Goal: Contribute content

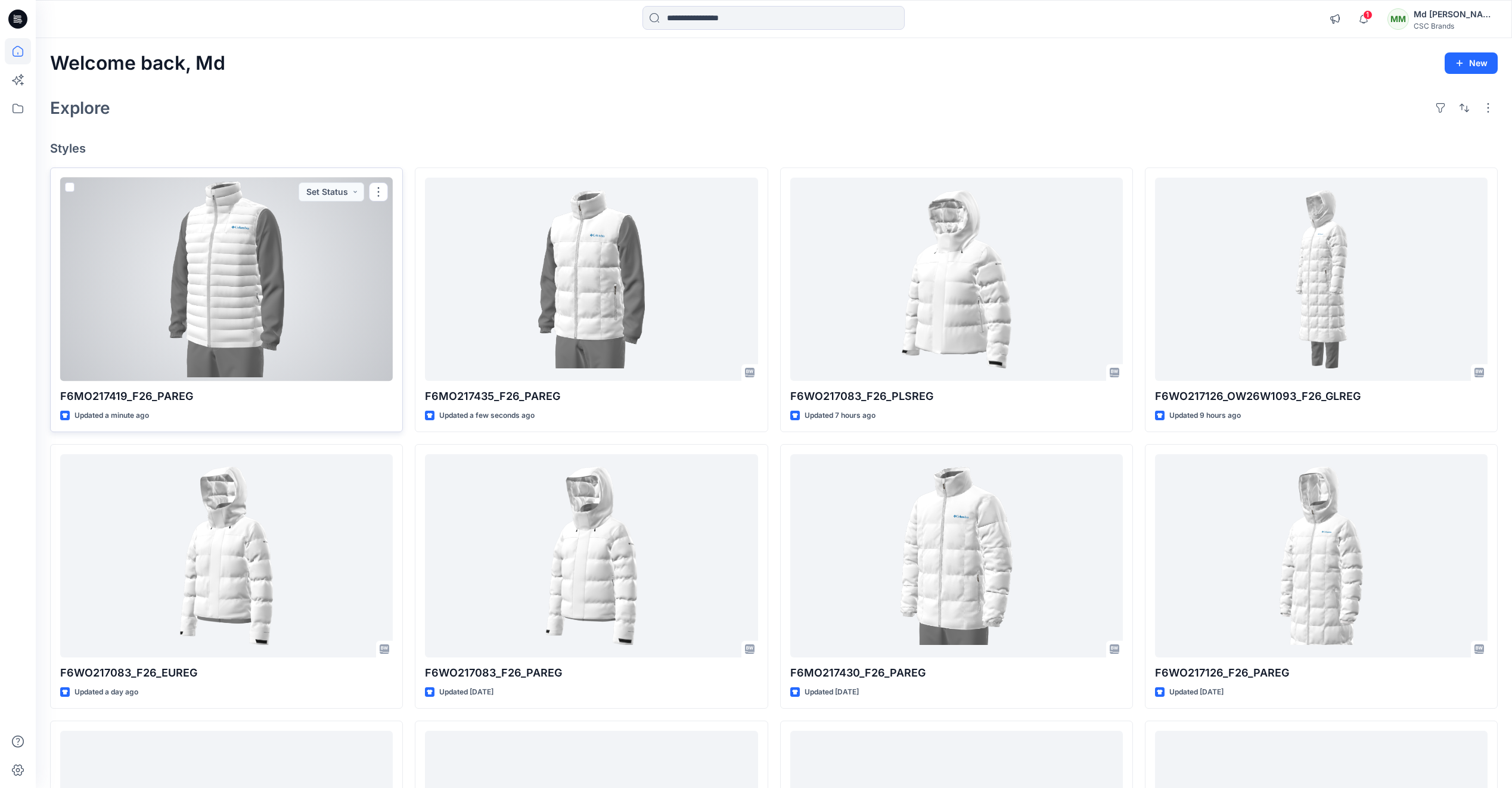
click at [232, 254] on div at bounding box center [226, 280] width 332 height 203
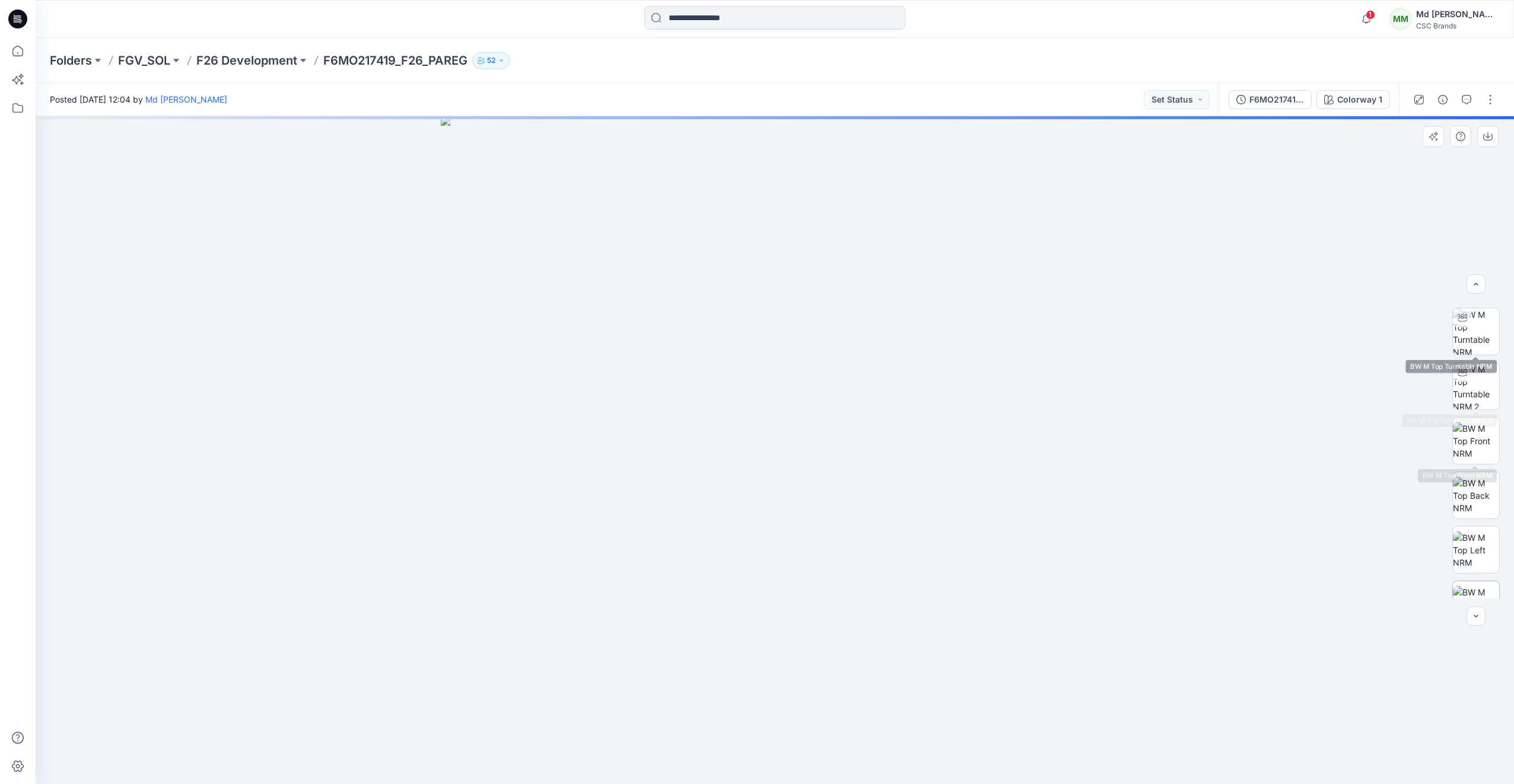
scroll to position [79, 0]
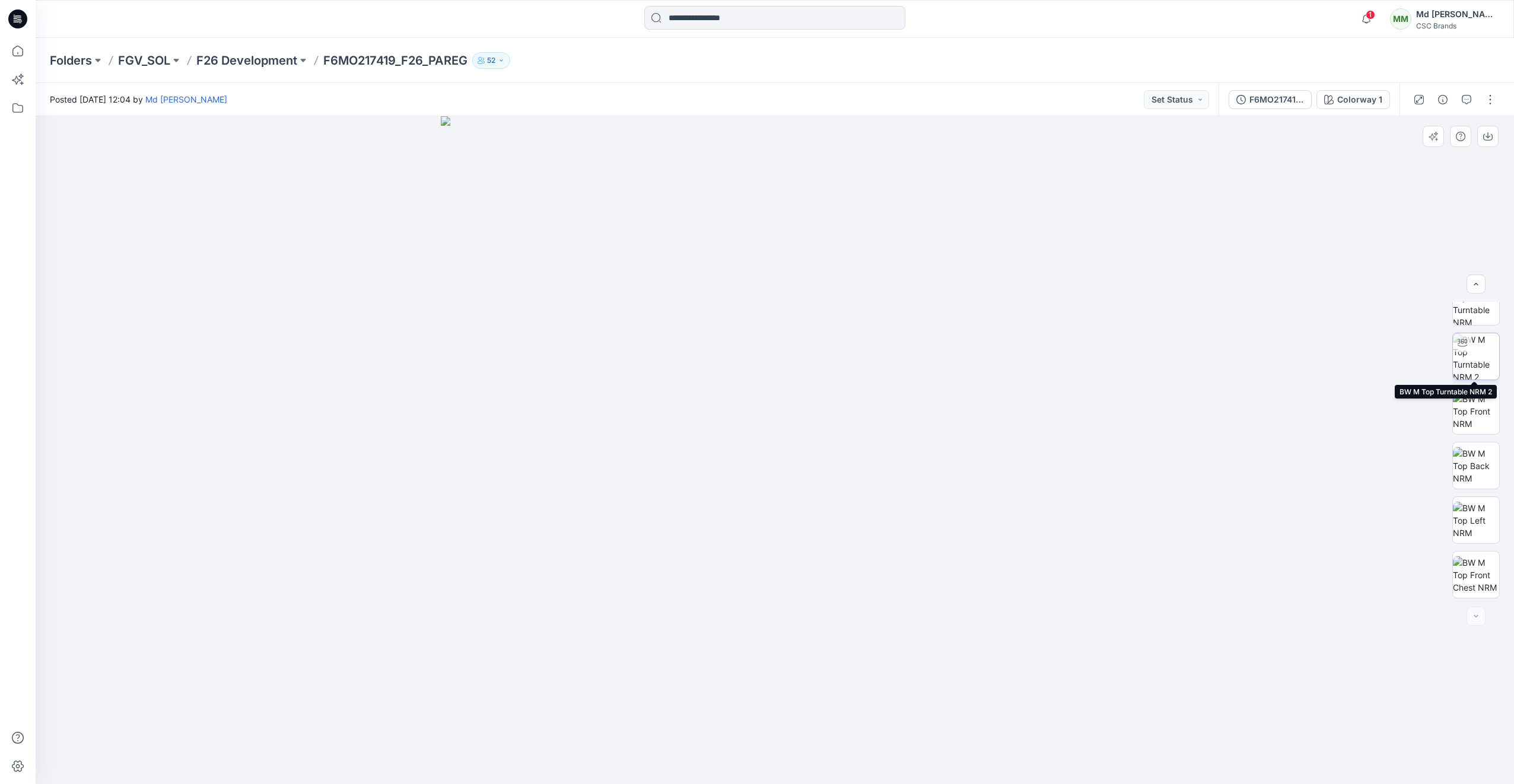
click at [1462, 360] on img at bounding box center [1476, 356] width 46 height 46
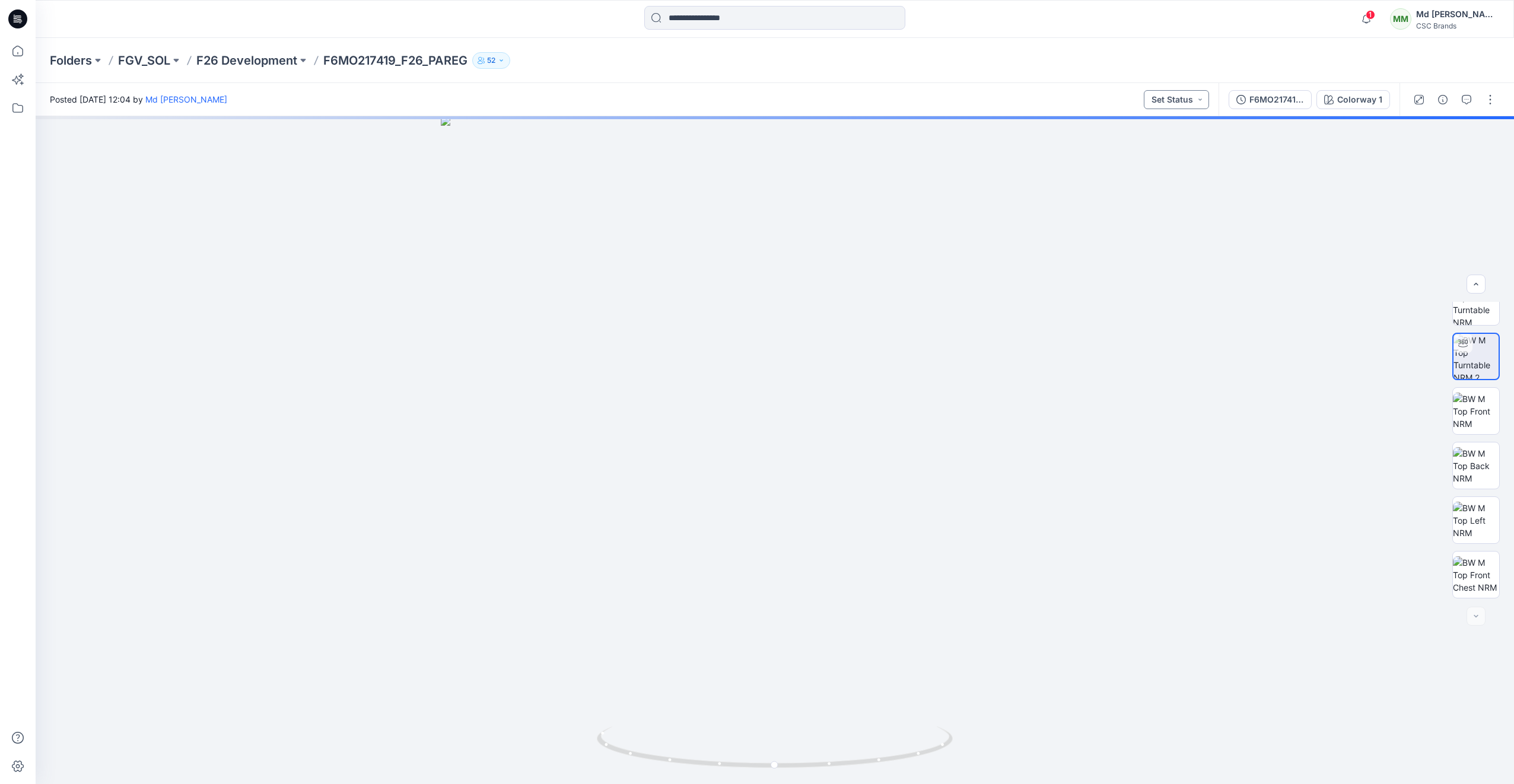
click at [1199, 96] on button "Set Status" at bounding box center [1176, 99] width 65 height 19
click at [1175, 150] on p "Virtual Proto 1" at bounding box center [1155, 154] width 54 height 15
drag, startPoint x: 879, startPoint y: 769, endPoint x: 547, endPoint y: 716, distance: 336.2
click at [547, 716] on div at bounding box center [774, 451] width 1479 height 668
click at [1485, 107] on button "button" at bounding box center [1490, 99] width 19 height 19
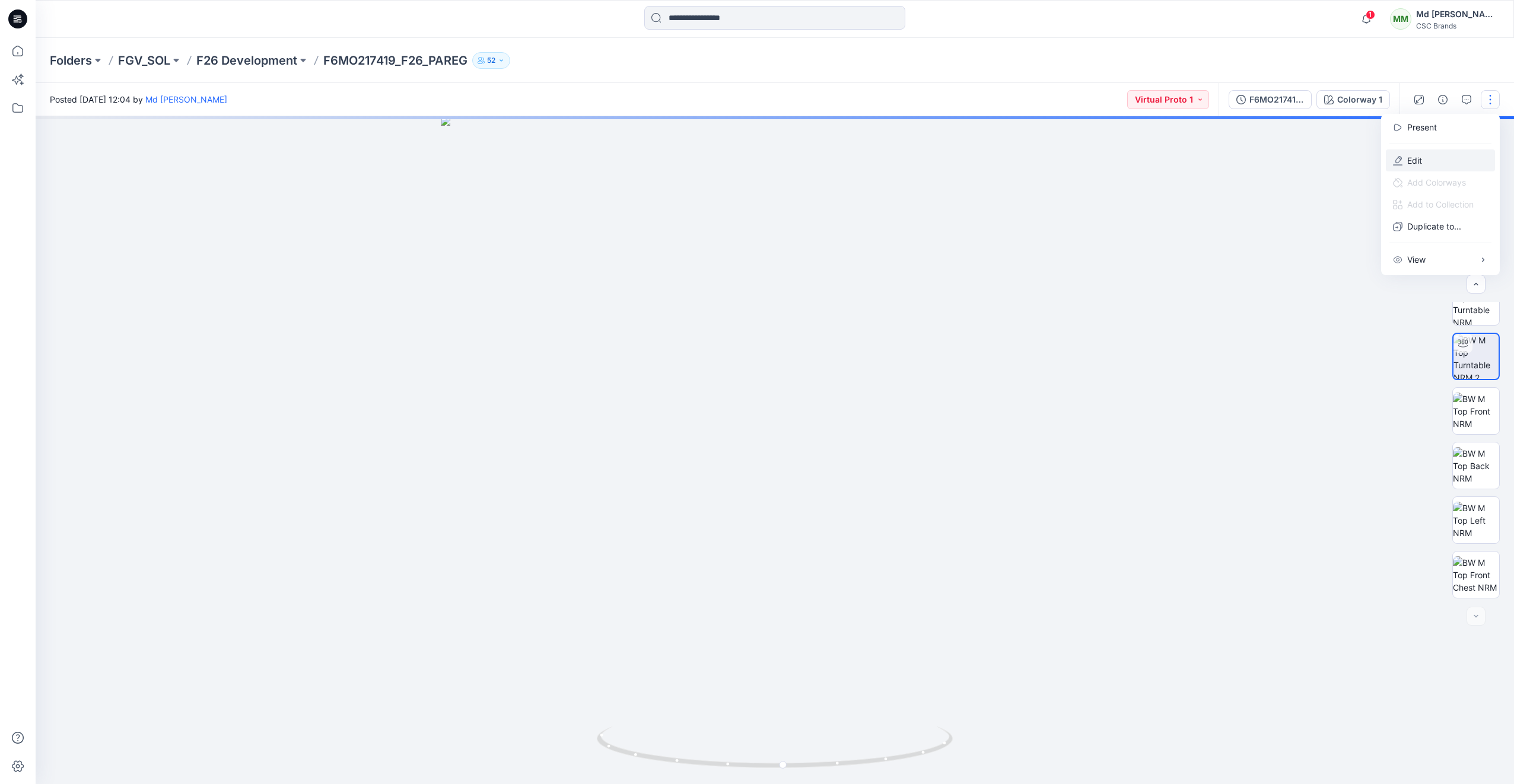
click at [1441, 153] on button "Edit" at bounding box center [1440, 161] width 109 height 22
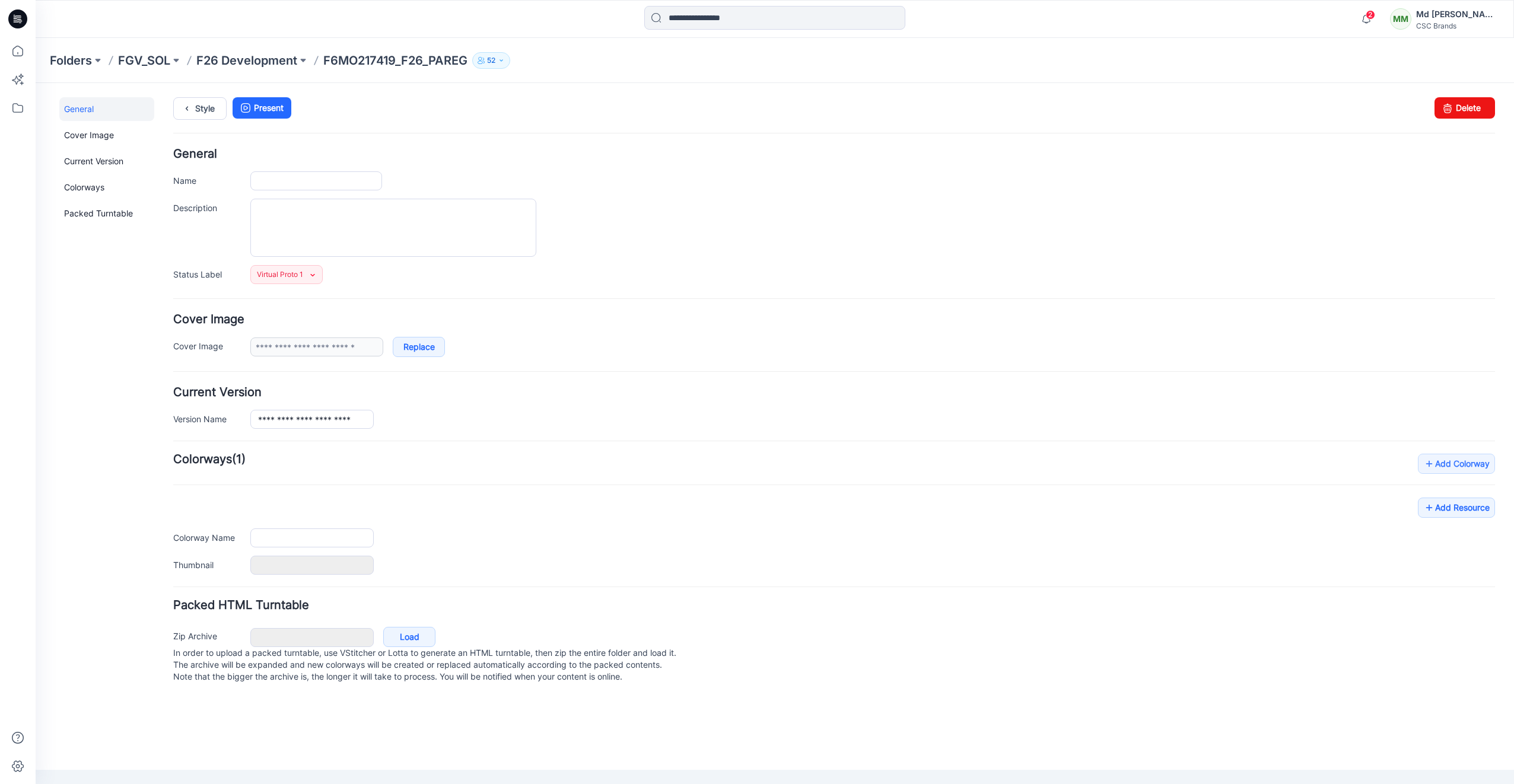
type input "**********"
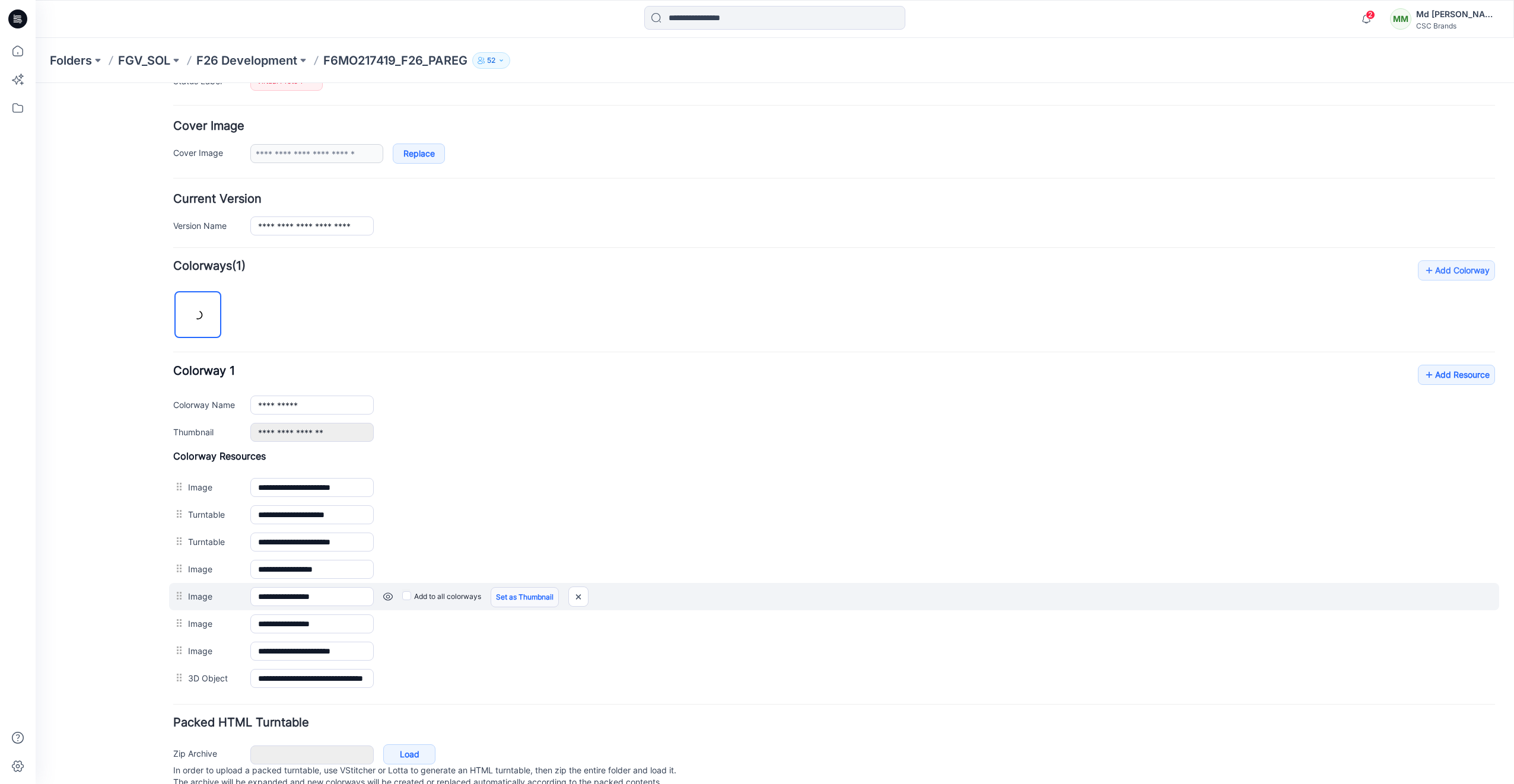
scroll to position [238, 0]
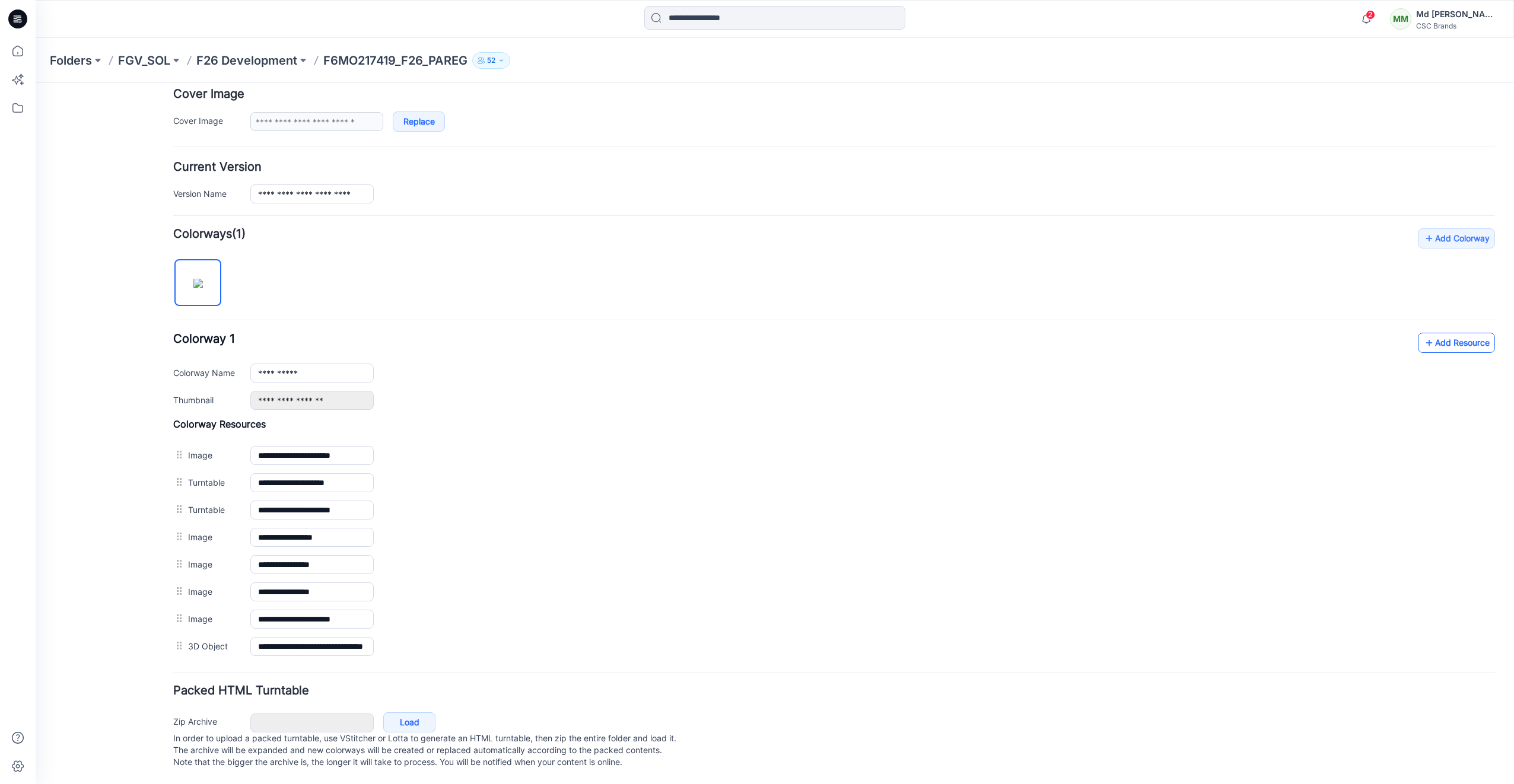
click at [1431, 332] on link "Add Resource" at bounding box center [1456, 342] width 77 height 20
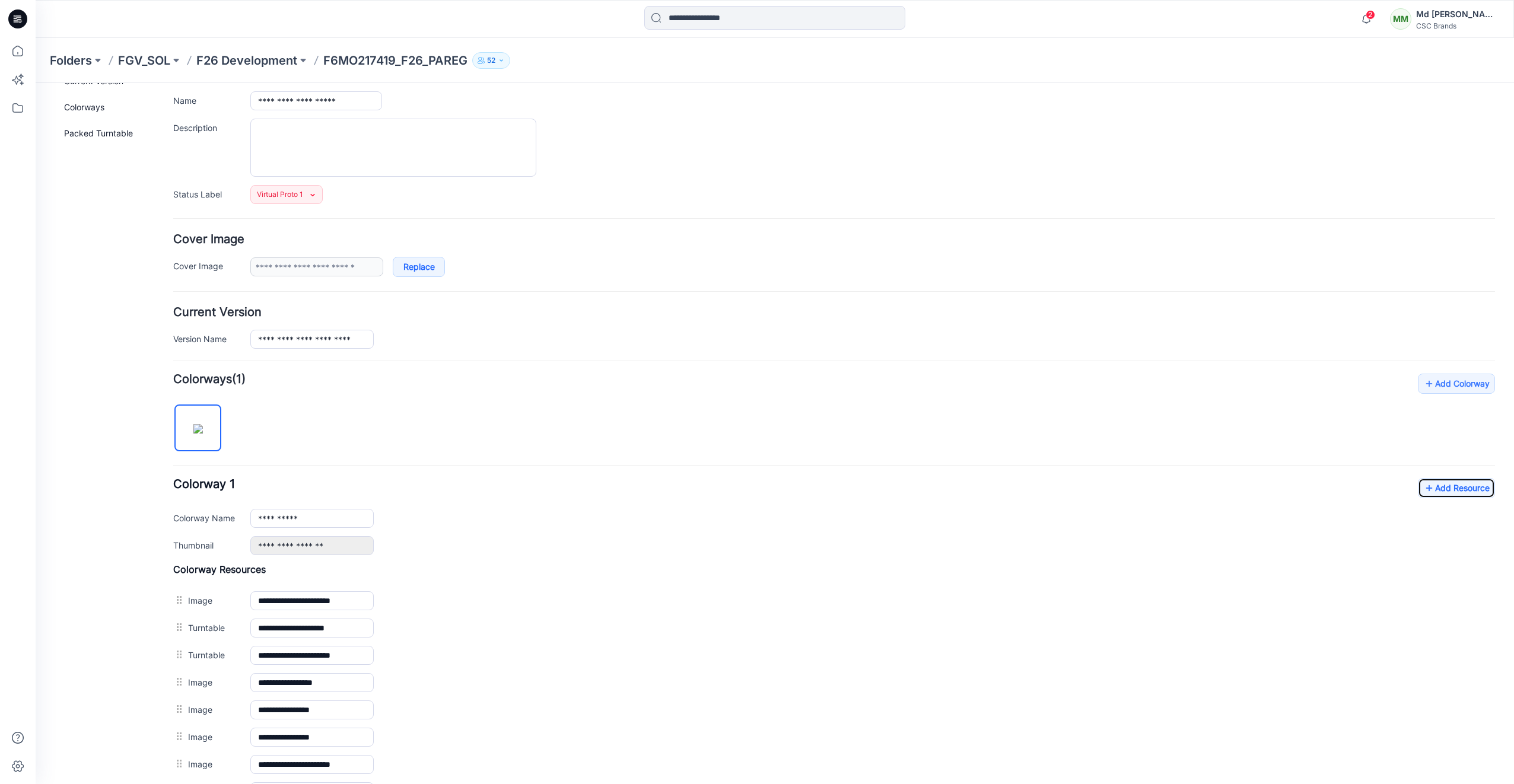
scroll to position [0, 0]
